Goal: Information Seeking & Learning: Find specific fact

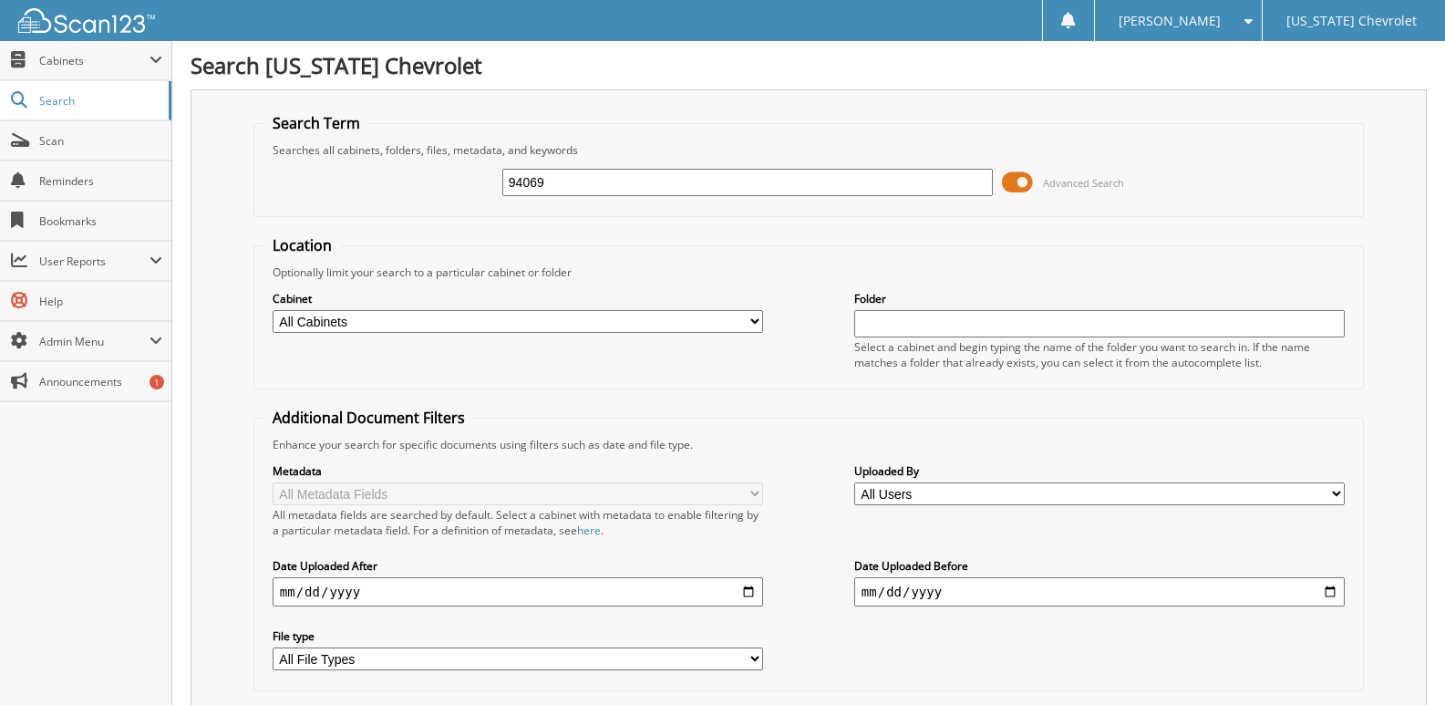
type input "94069"
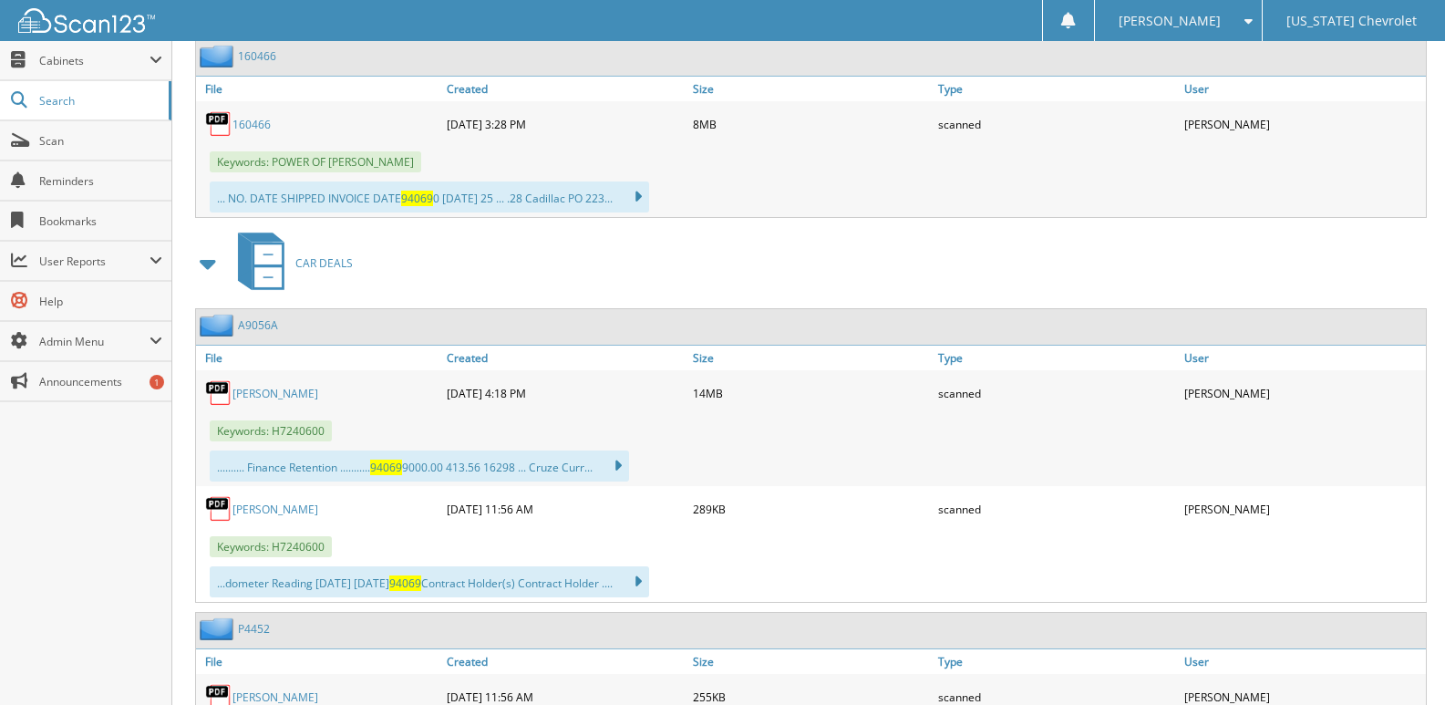
scroll to position [1367, 0]
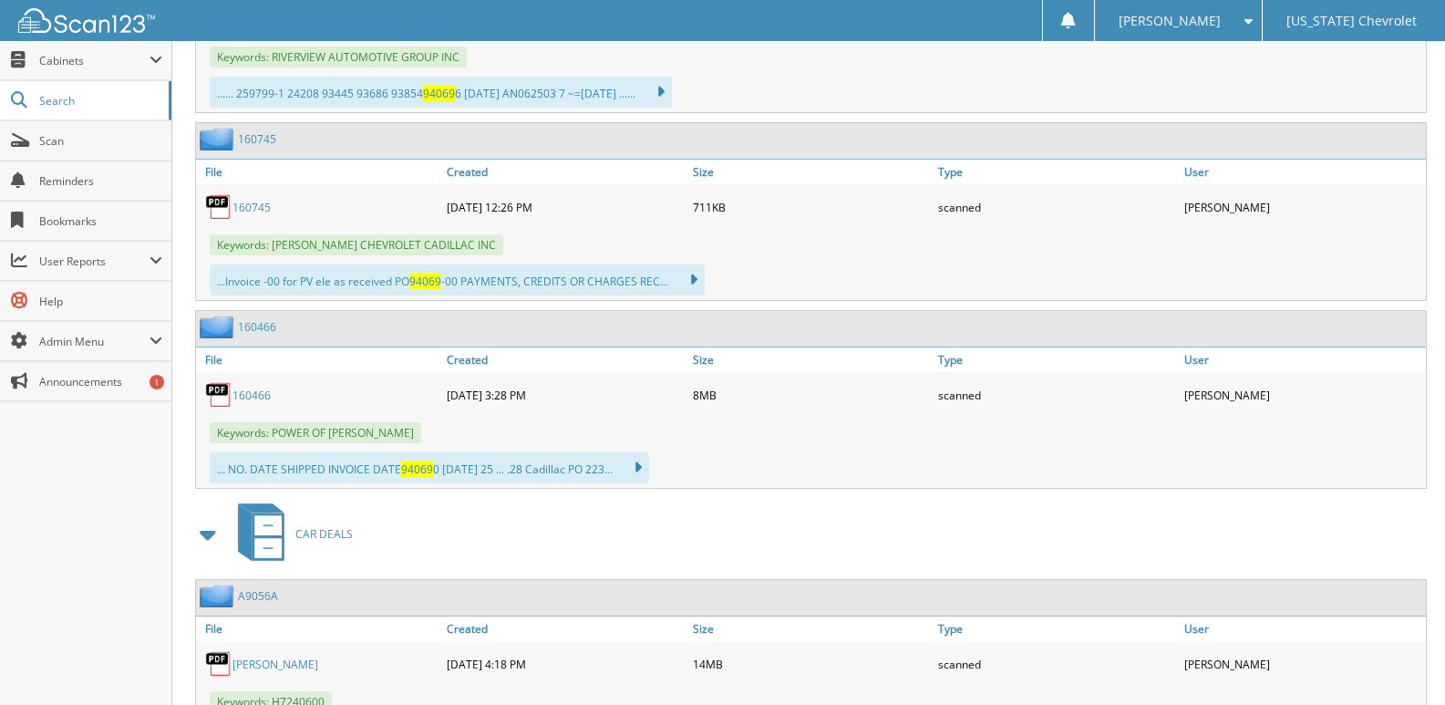
click at [1241, 16] on span at bounding box center [1243, 21] width 17 height 13
click at [1209, 80] on link "Logout" at bounding box center [1178, 89] width 167 height 32
